Goal: Navigation & Orientation: Go to known website

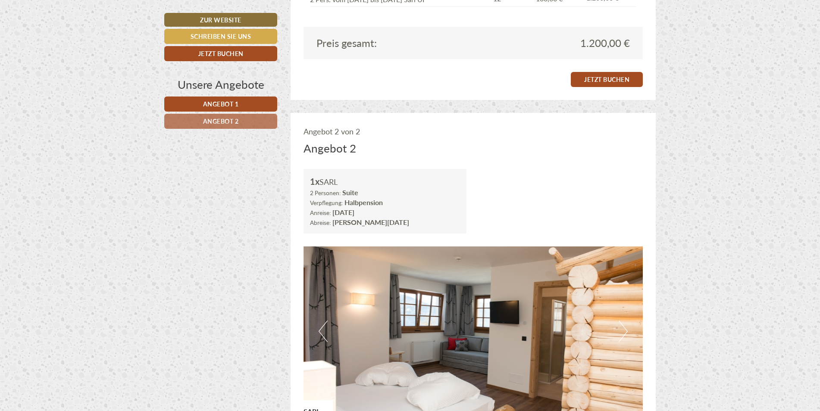
scroll to position [1040, 0]
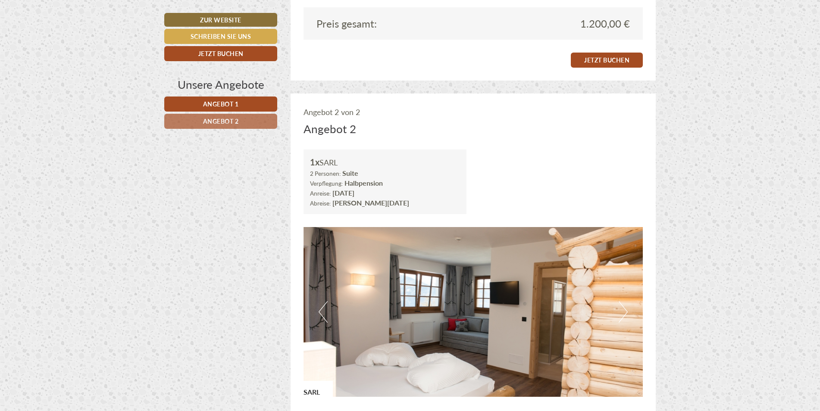
click at [618, 312] on img at bounding box center [474, 312] width 340 height 170
click at [623, 310] on button "Next" at bounding box center [623, 312] width 9 height 22
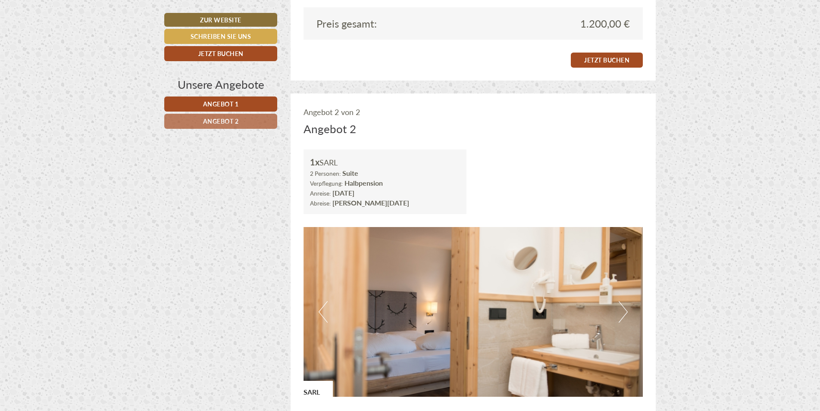
click at [623, 310] on button "Next" at bounding box center [623, 312] width 9 height 22
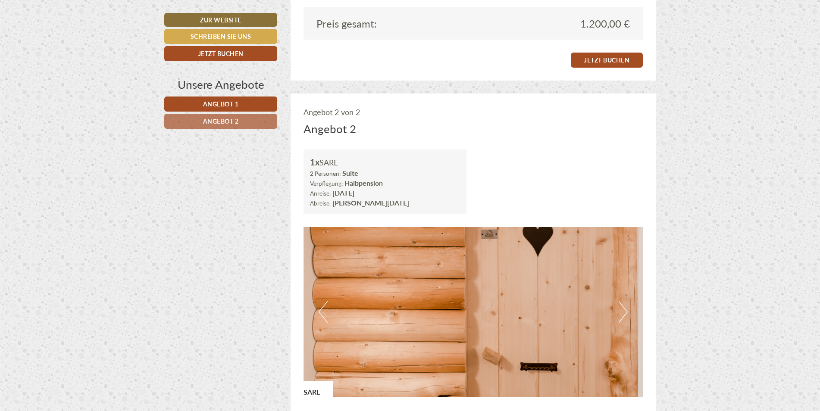
click at [623, 310] on button "Next" at bounding box center [623, 312] width 9 height 22
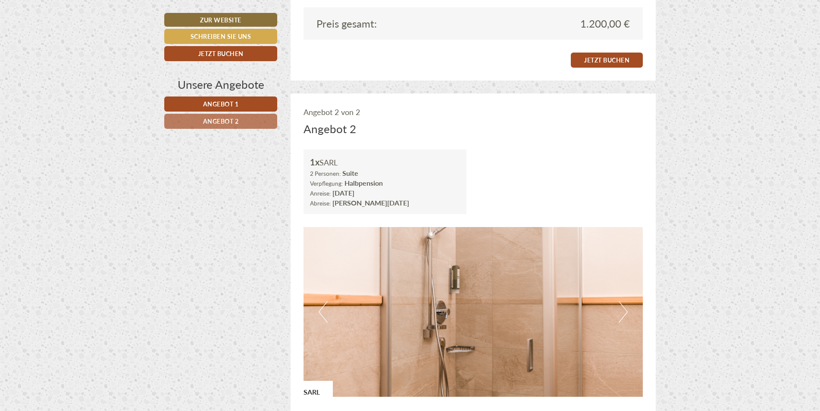
click at [623, 310] on button "Next" at bounding box center [623, 312] width 9 height 22
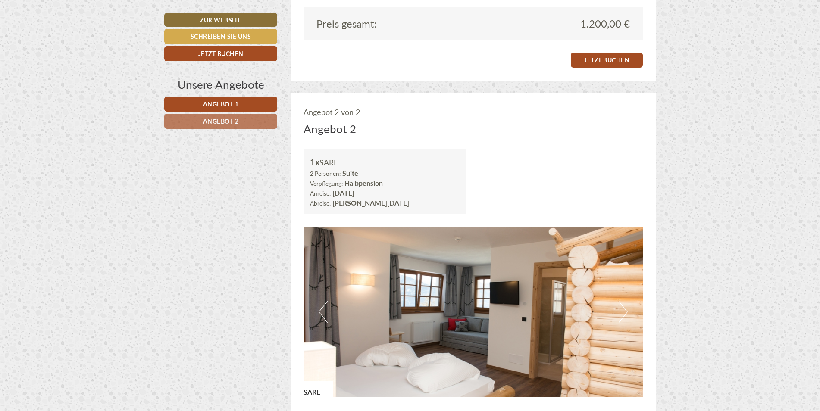
click at [623, 310] on button "Next" at bounding box center [623, 312] width 9 height 22
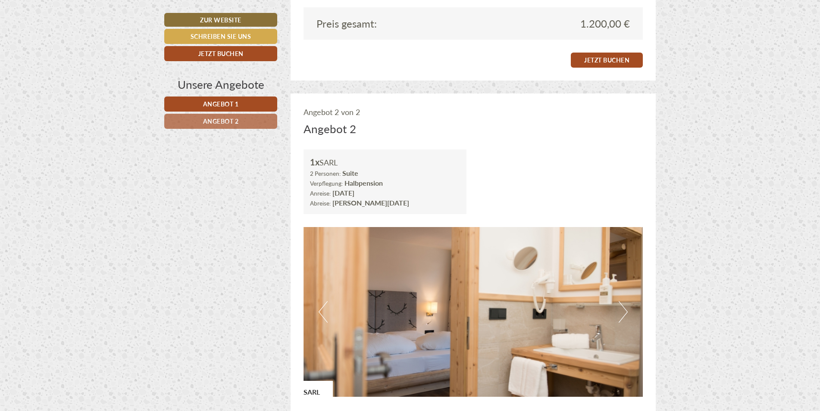
click at [623, 310] on button "Next" at bounding box center [623, 312] width 9 height 22
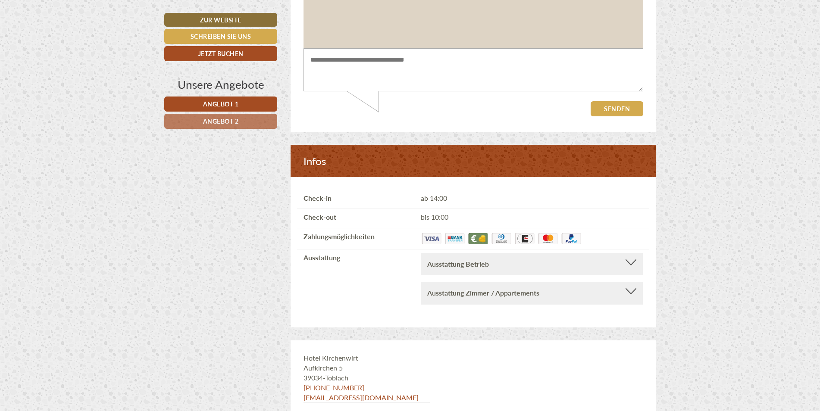
scroll to position [2715, 0]
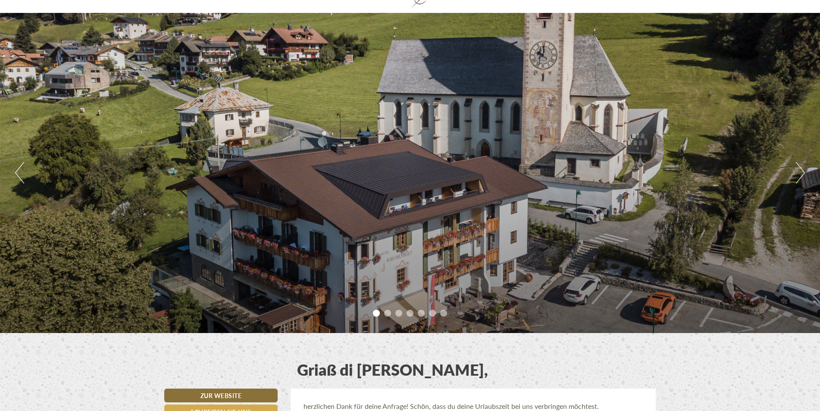
scroll to position [86, 0]
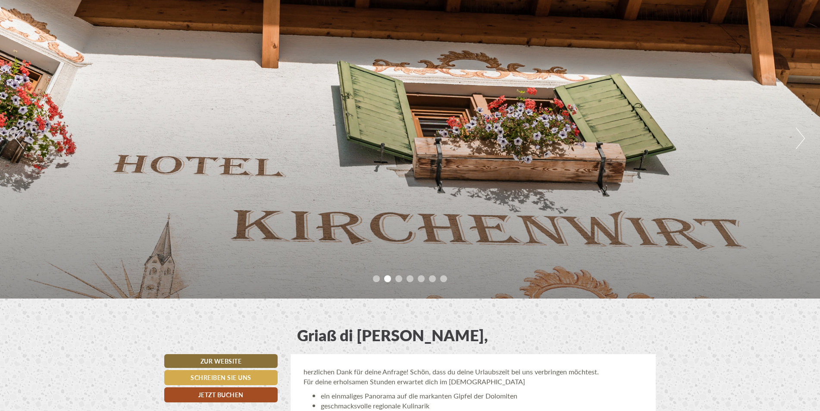
click at [715, 344] on div "Griaß di Joachim, herzlichen Dank für deine Anfrage! Schön, dass du deine Urlau…" at bounding box center [410, 327] width 820 height 56
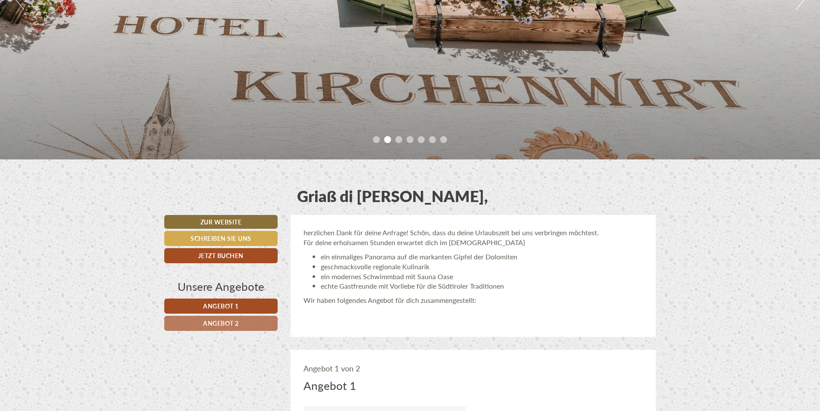
scroll to position [0, 0]
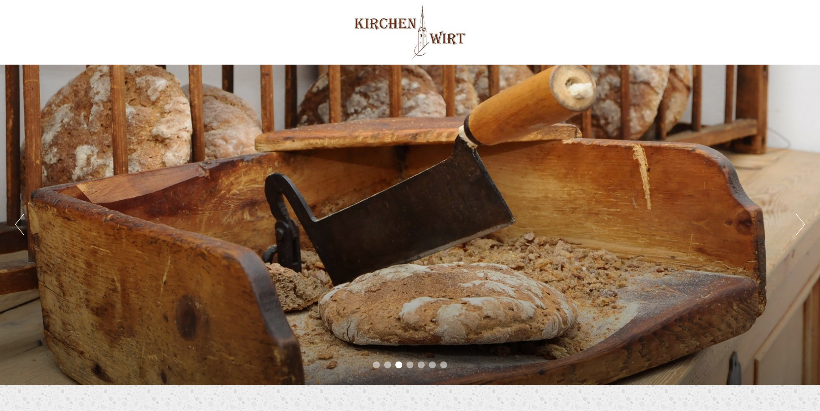
click at [444, 365] on li "7" at bounding box center [443, 365] width 7 height 7
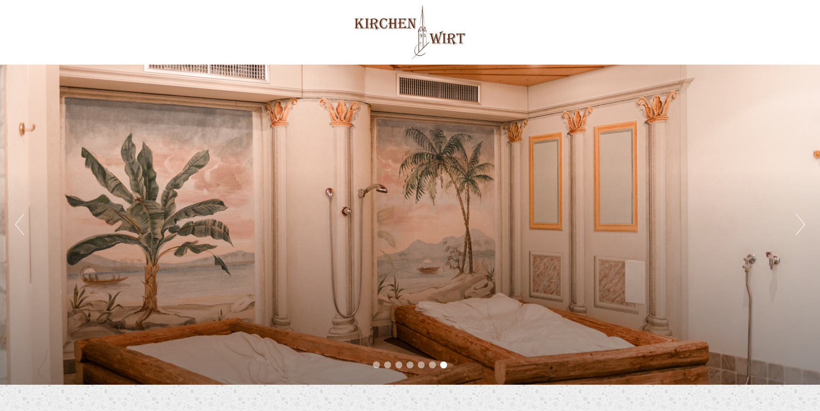
click at [444, 365] on li "7" at bounding box center [443, 365] width 7 height 7
click at [464, 365] on ul "1 2 3 4 5 6 7" at bounding box center [410, 366] width 820 height 10
click at [376, 365] on li "1" at bounding box center [376, 365] width 7 height 7
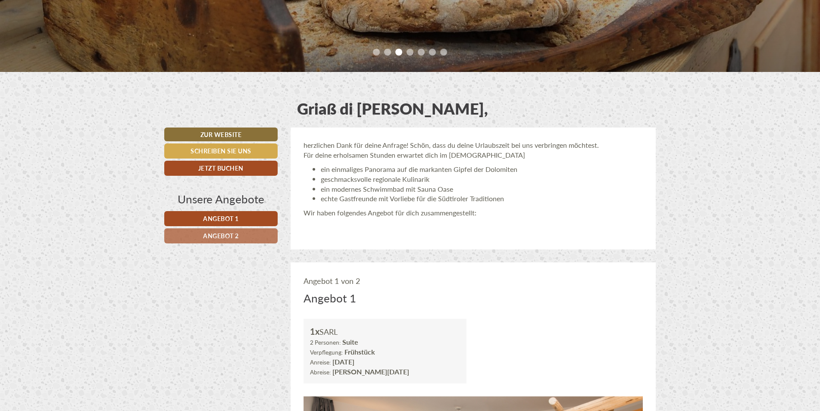
scroll to position [345, 0]
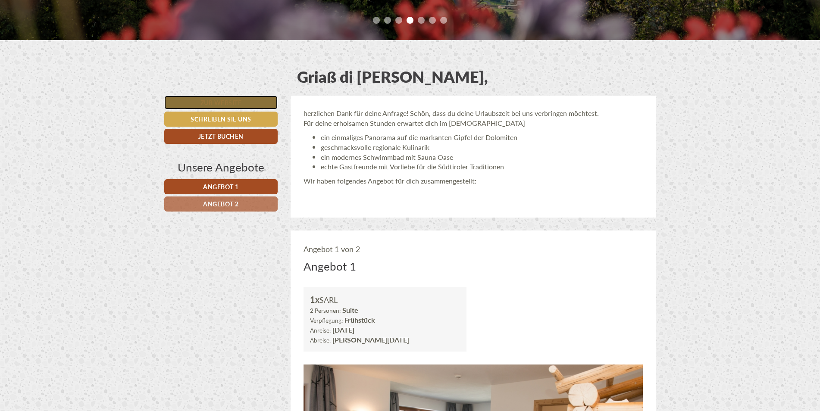
click at [217, 100] on link "Zur Website" at bounding box center [220, 103] width 113 height 14
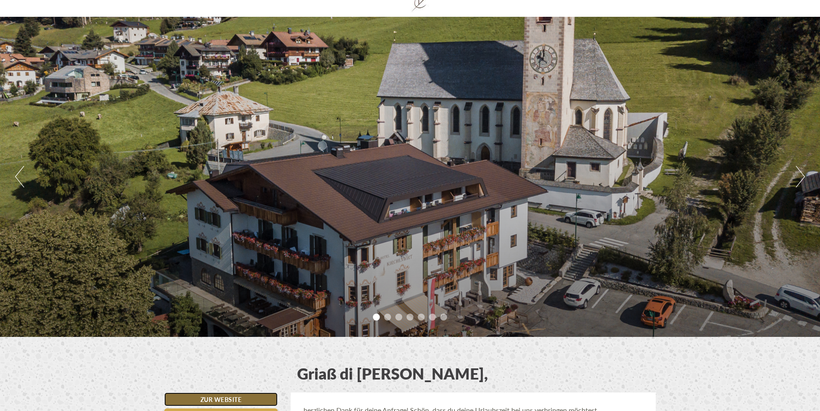
scroll to position [43, 0]
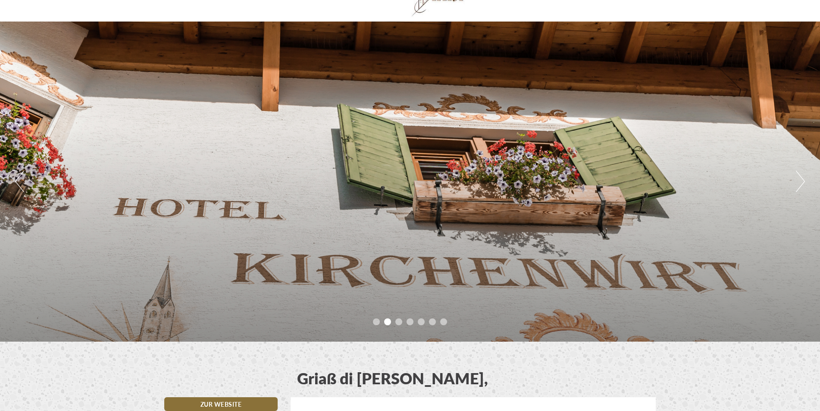
click at [375, 320] on li "1" at bounding box center [376, 322] width 7 height 7
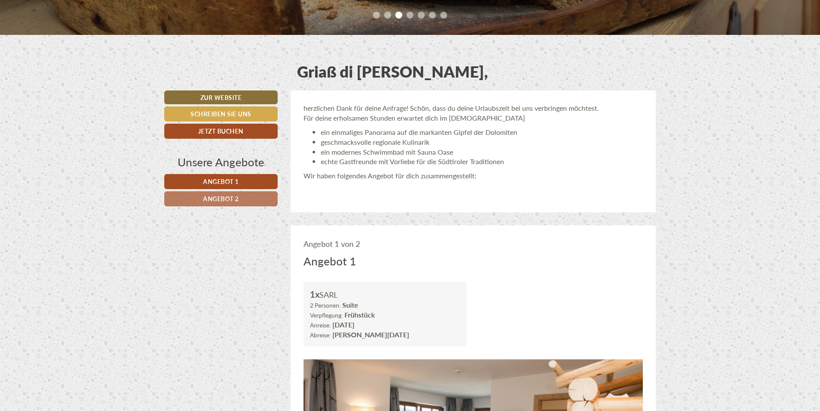
scroll to position [354, 0]
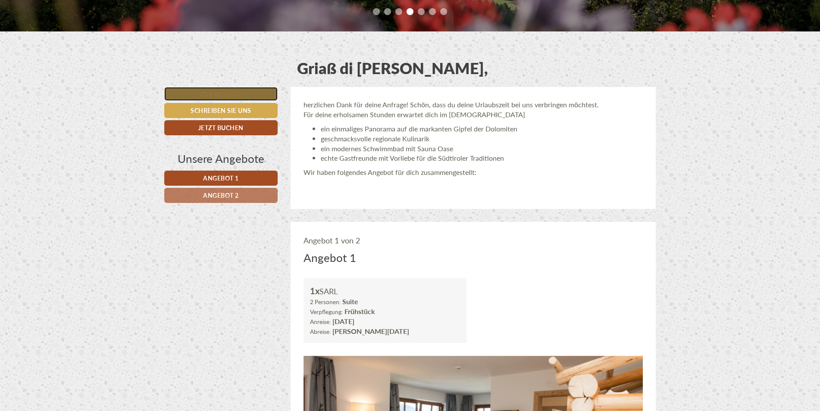
click at [233, 92] on link "Zur Website" at bounding box center [220, 94] width 113 height 14
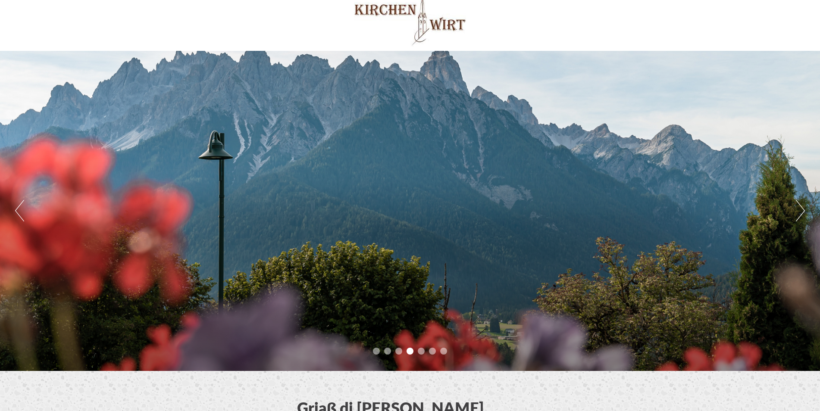
scroll to position [0, 0]
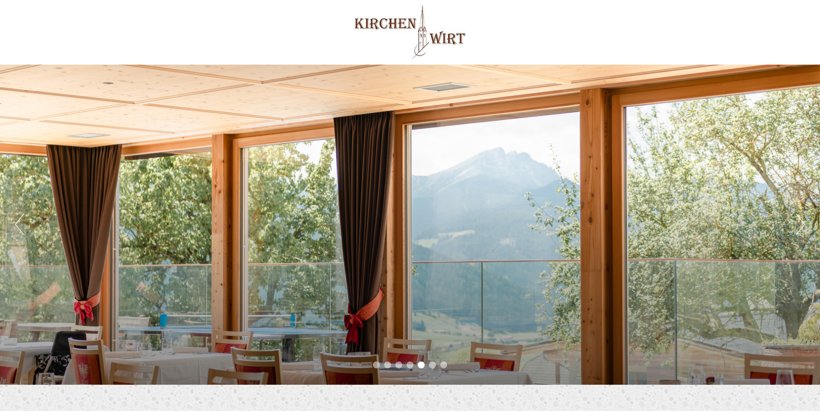
click at [800, 225] on button "Next" at bounding box center [800, 225] width 9 height 22
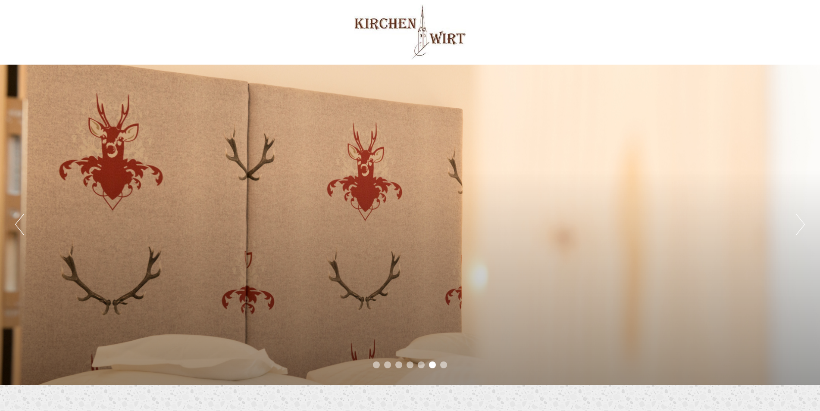
click at [800, 225] on button "Next" at bounding box center [800, 225] width 9 height 22
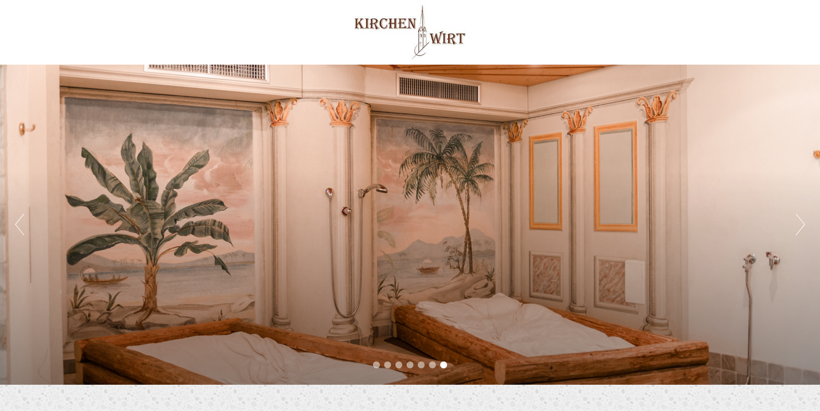
click at [800, 225] on button "Next" at bounding box center [800, 225] width 9 height 22
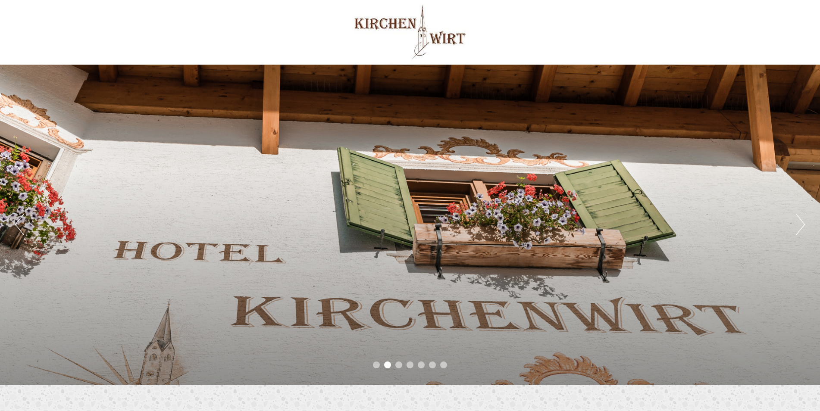
click at [800, 225] on button "Next" at bounding box center [800, 225] width 9 height 22
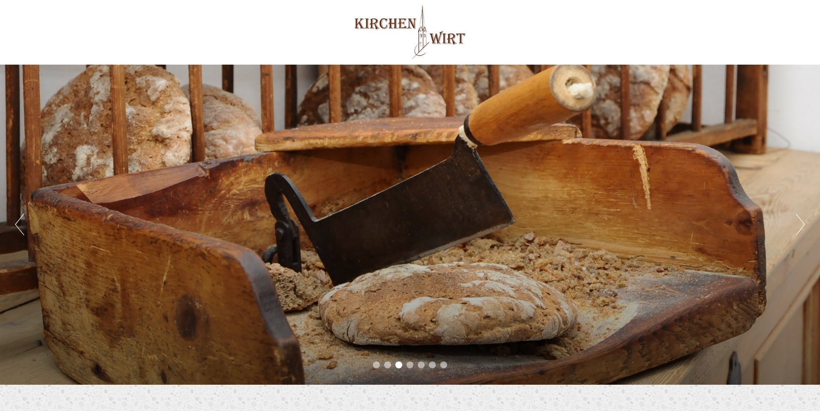
click at [800, 225] on button "Next" at bounding box center [800, 225] width 9 height 22
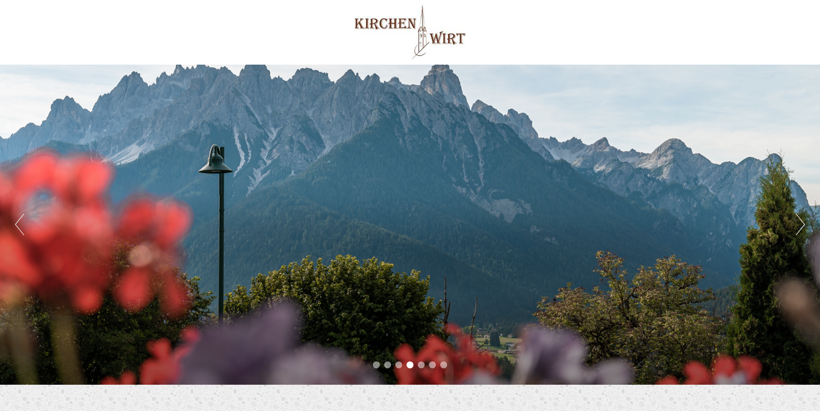
click at [800, 225] on button "Next" at bounding box center [800, 225] width 9 height 22
